Goal: Information Seeking & Learning: Learn about a topic

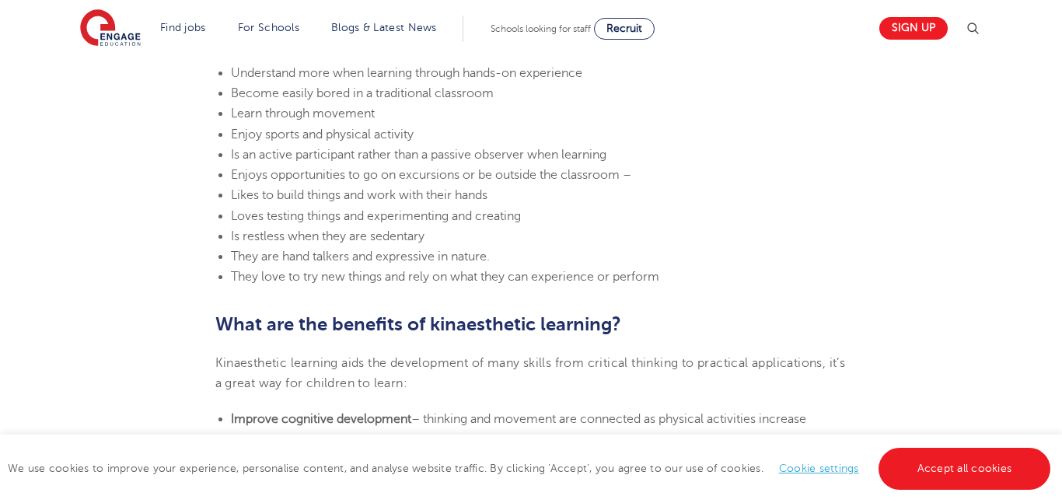
scroll to position [987, 0]
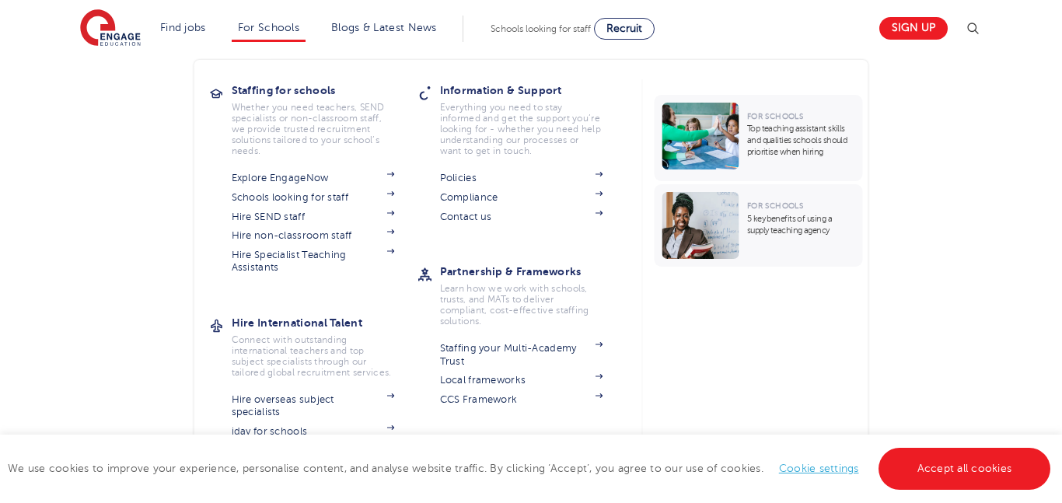
scroll to position [991, 0]
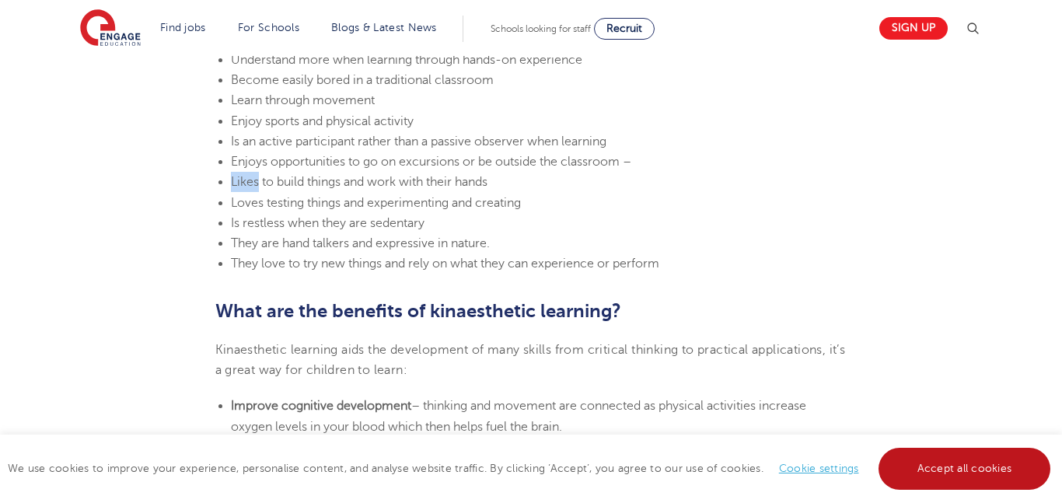
click at [903, 479] on link "Accept all cookies" at bounding box center [965, 469] width 173 height 42
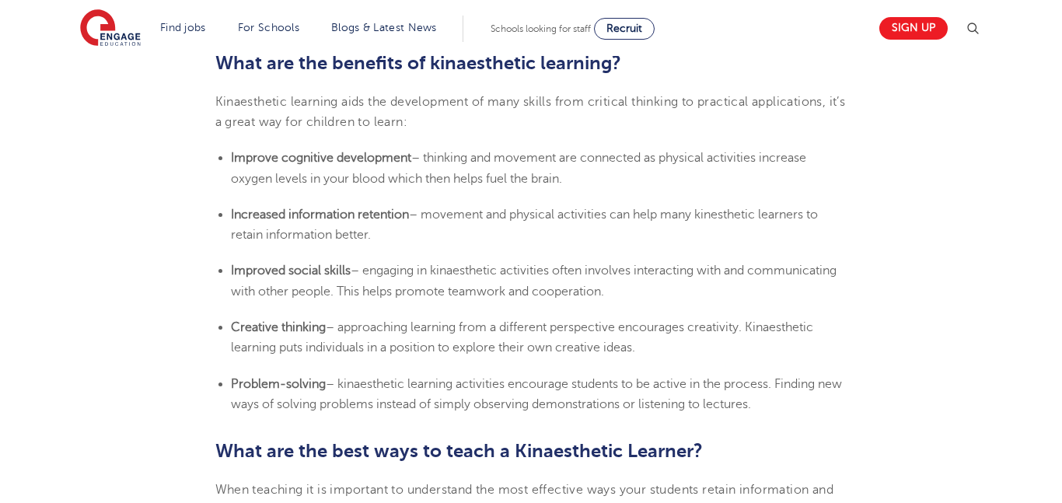
scroll to position [1240, 0]
